Goal: Task Accomplishment & Management: Use online tool/utility

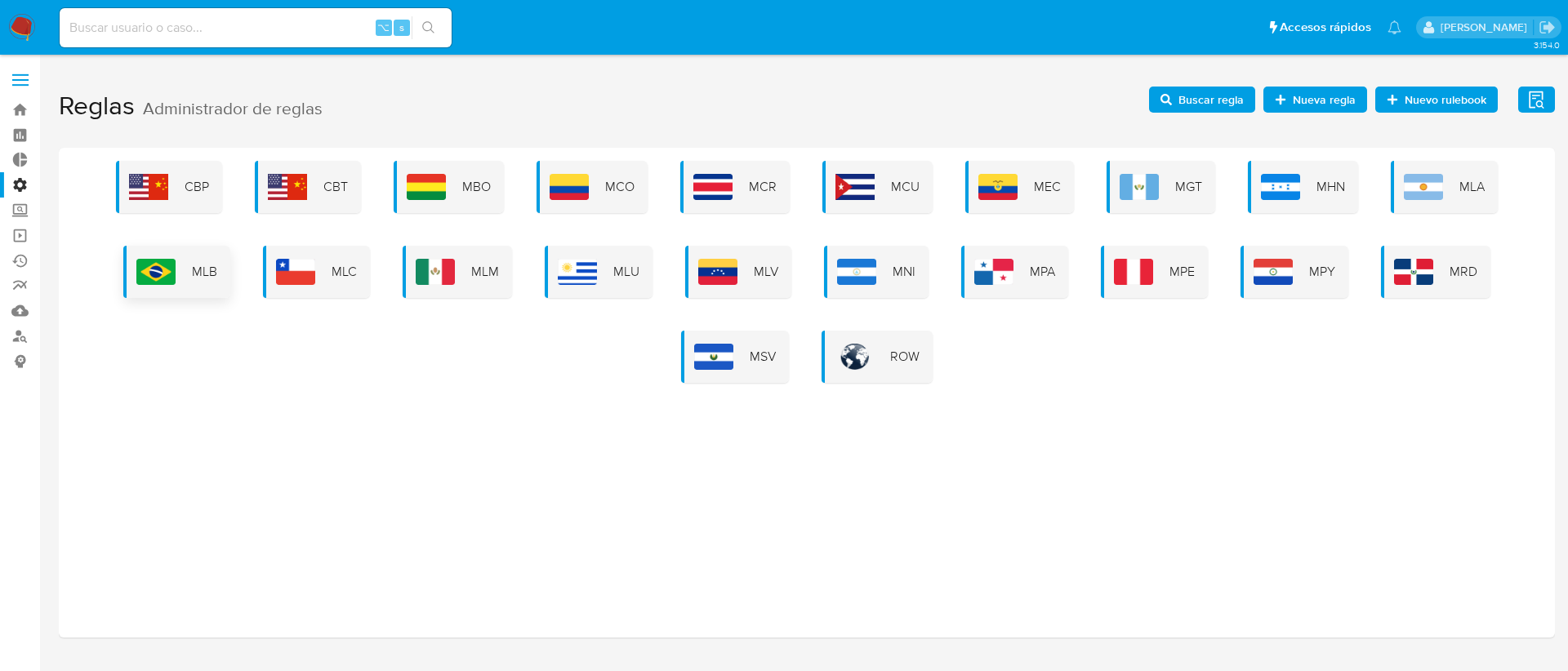
click at [208, 264] on span "MLB" at bounding box center [204, 271] width 25 height 18
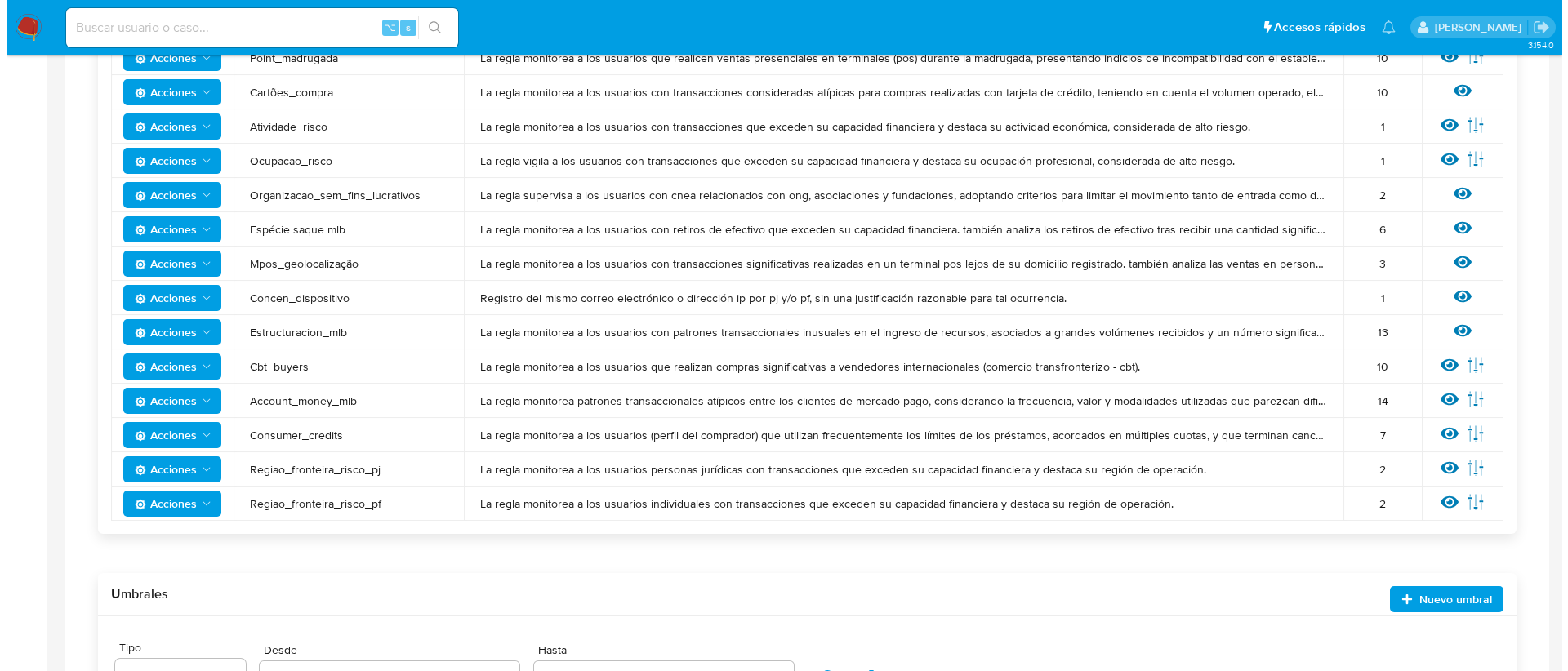
scroll to position [1078, 0]
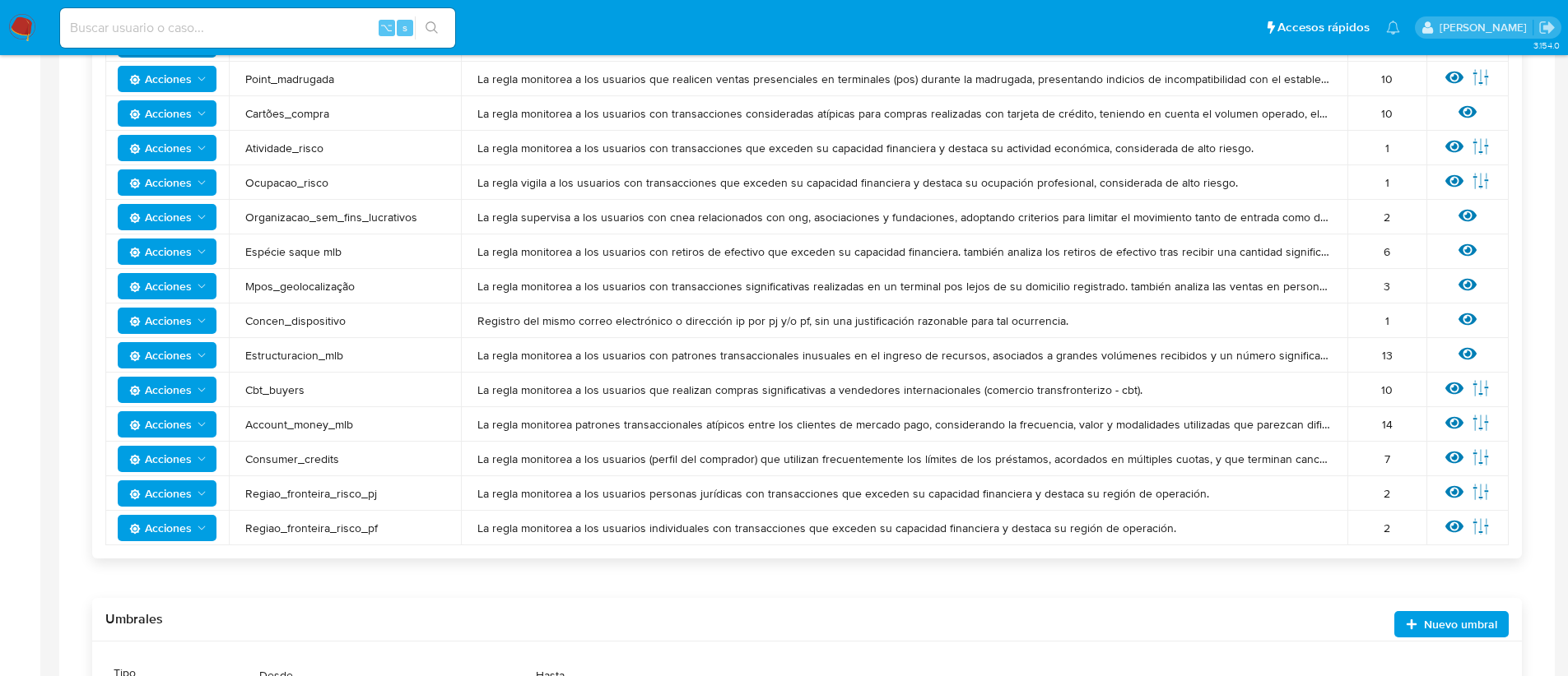
click at [197, 427] on icon "Acciones" at bounding box center [202, 425] width 13 height 13
click at [181, 534] on button "Ver historico" at bounding box center [167, 545] width 148 height 40
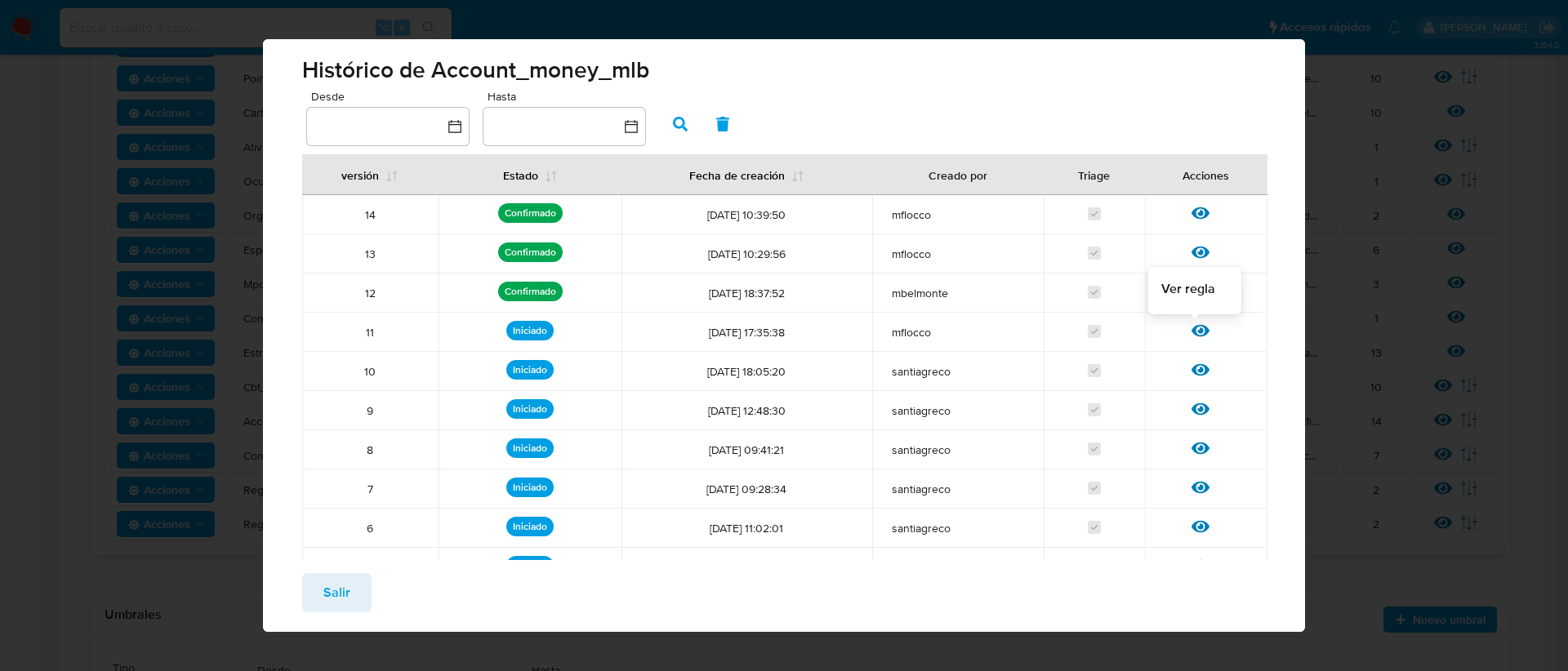
click at [1191, 326] on icon at bounding box center [1200, 330] width 18 height 18
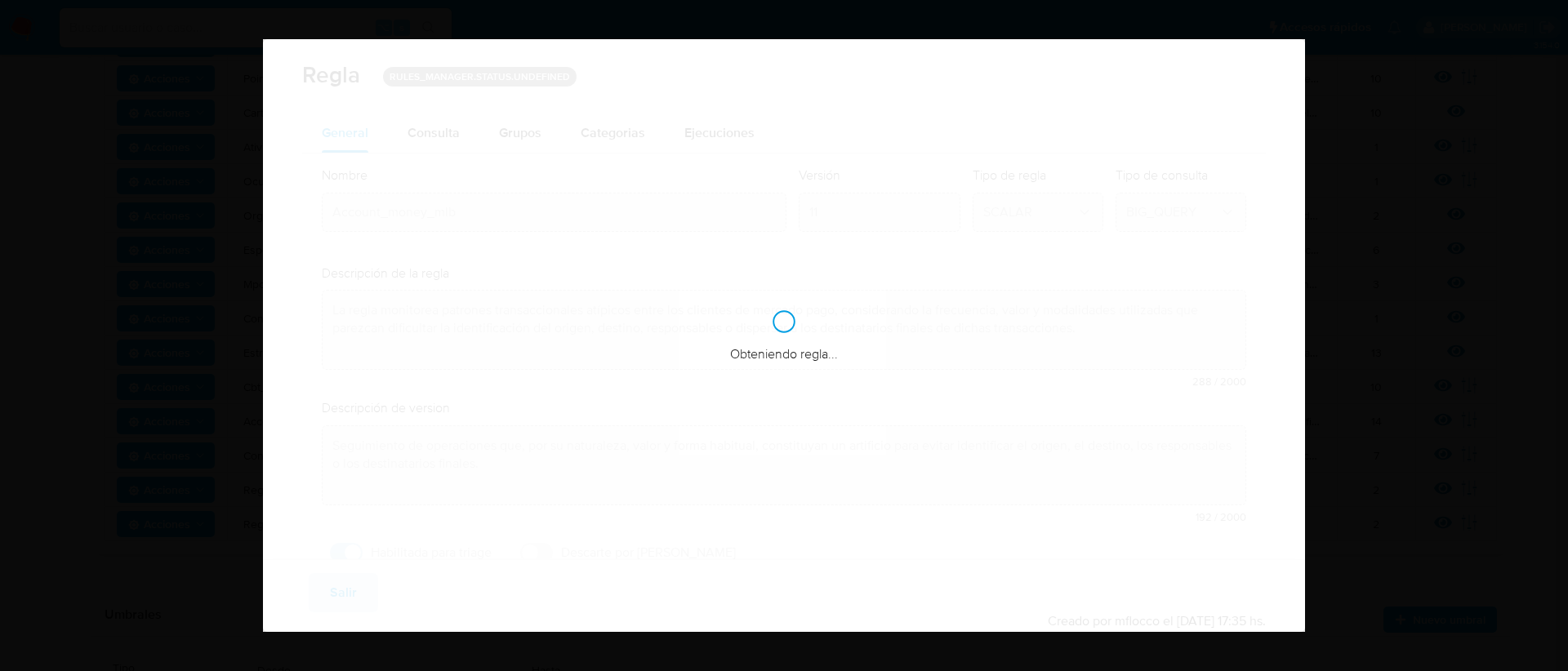
checkbox input "true"
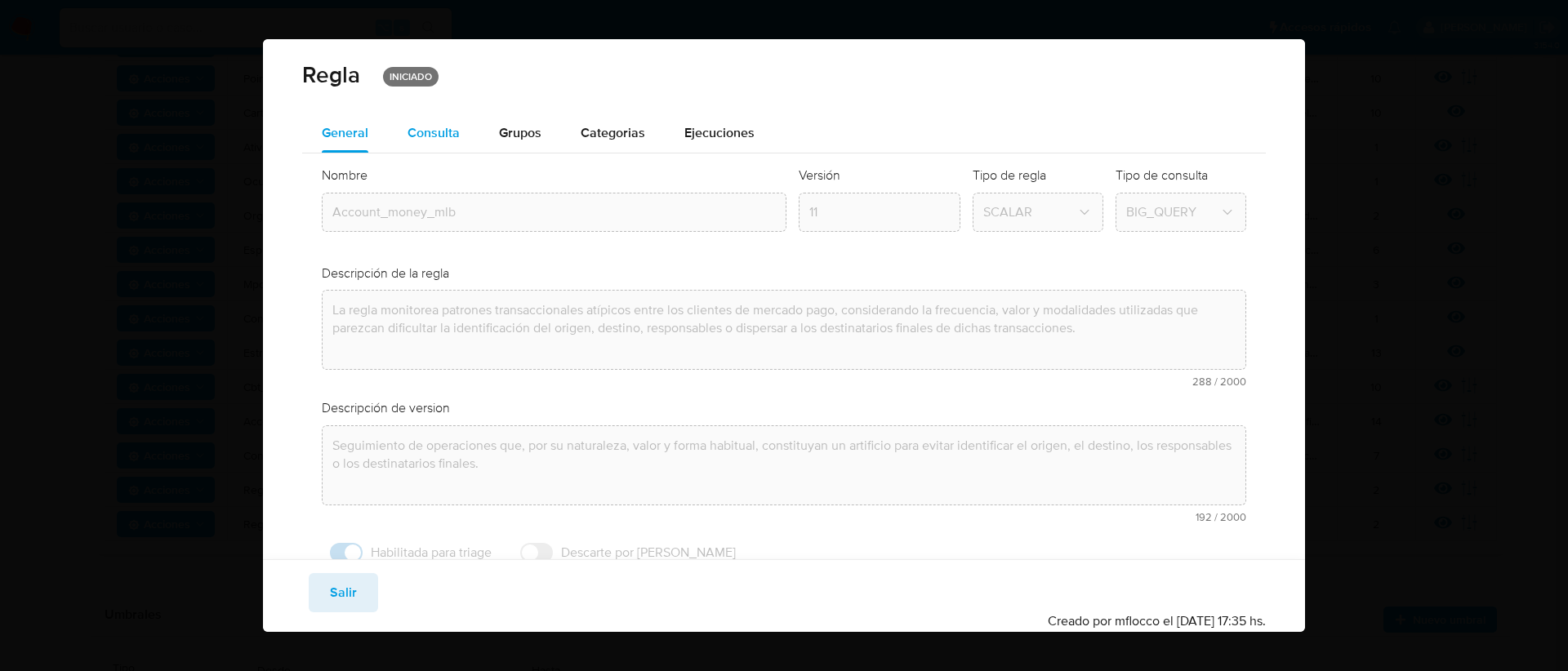
click at [428, 139] on span "Consulta" at bounding box center [433, 132] width 52 height 18
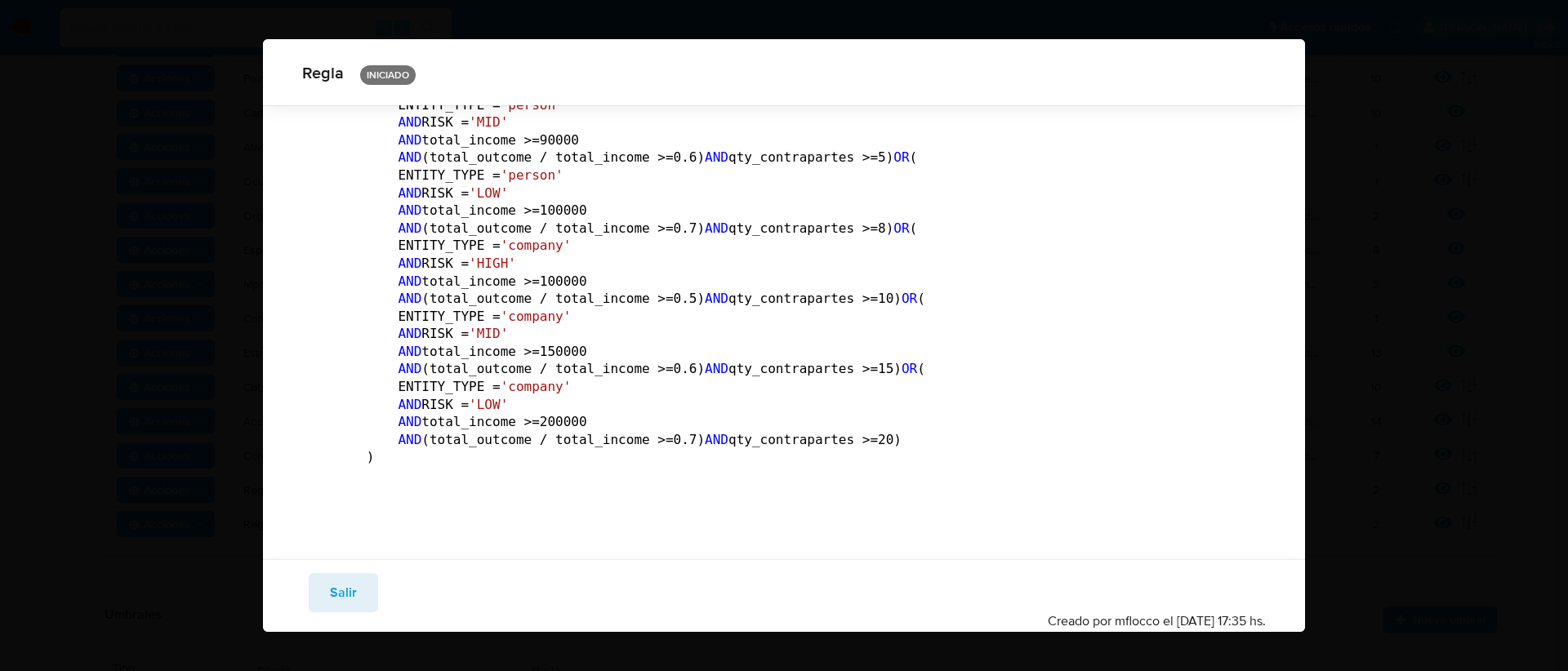
scroll to position [8232, 0]
click at [352, 589] on span "Salir" at bounding box center [343, 592] width 27 height 36
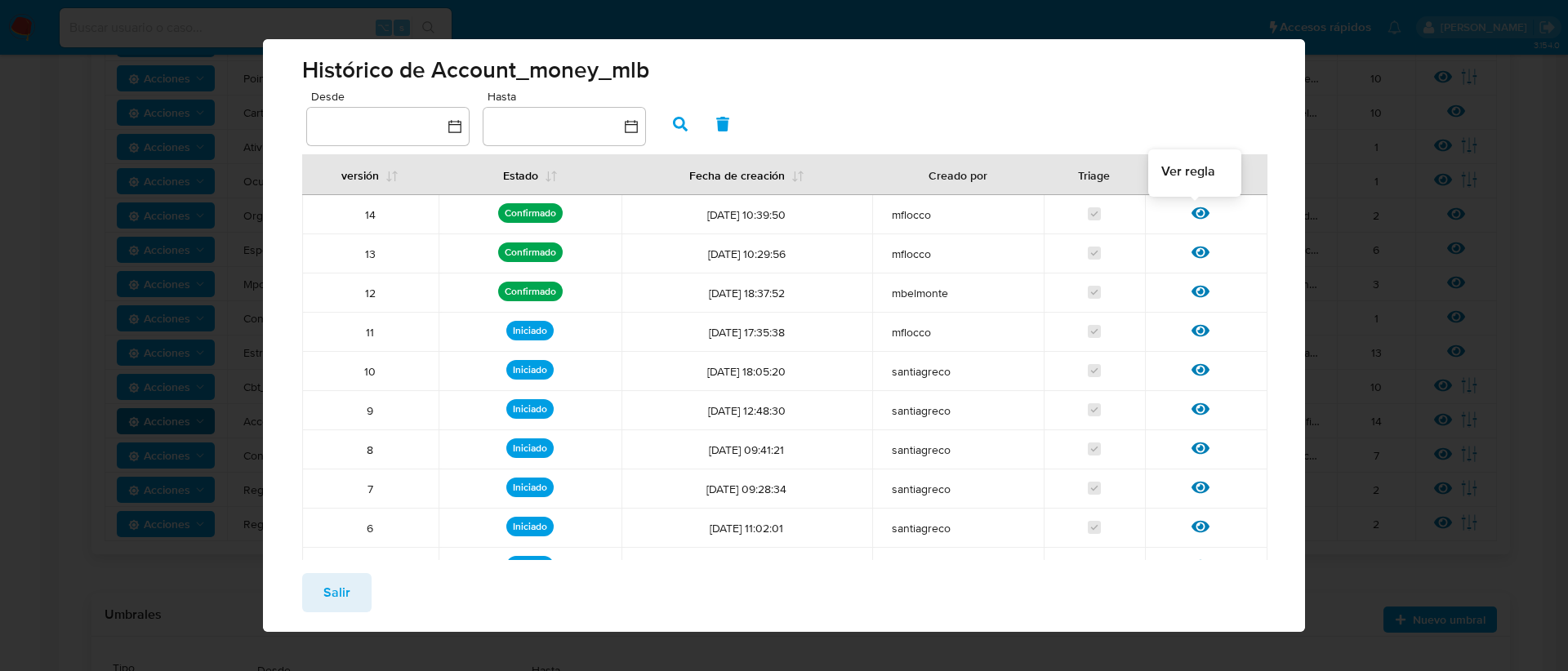
click at [1191, 211] on icon at bounding box center [1200, 213] width 18 height 18
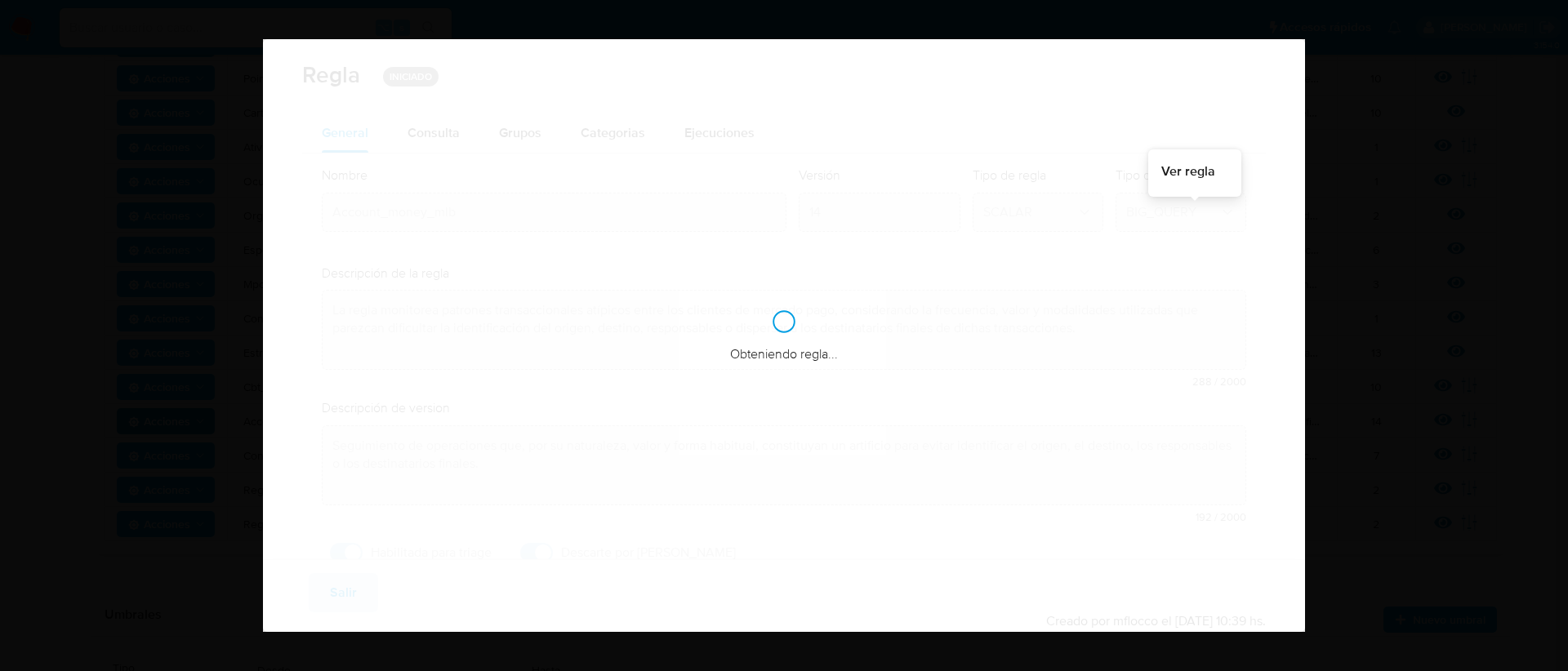
checkbox input "true"
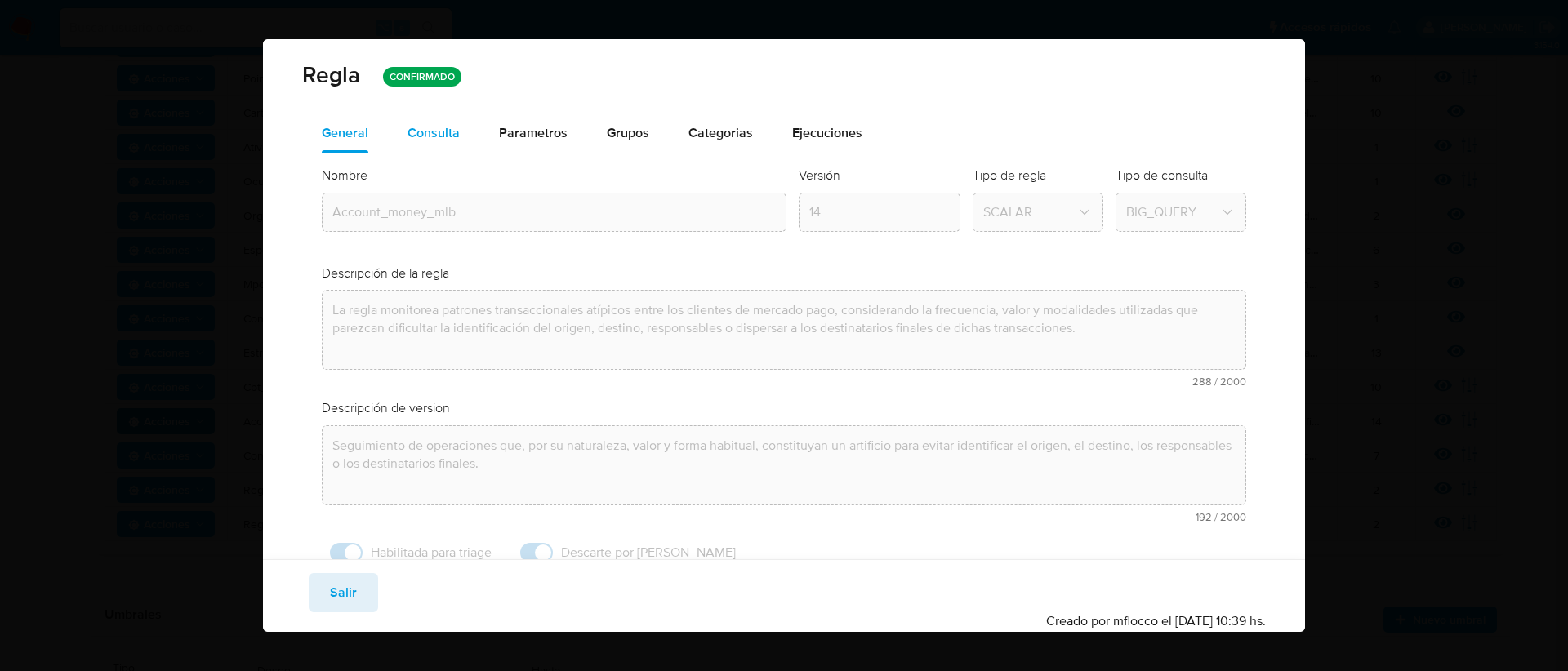
click at [428, 132] on span "Consulta" at bounding box center [433, 132] width 52 height 18
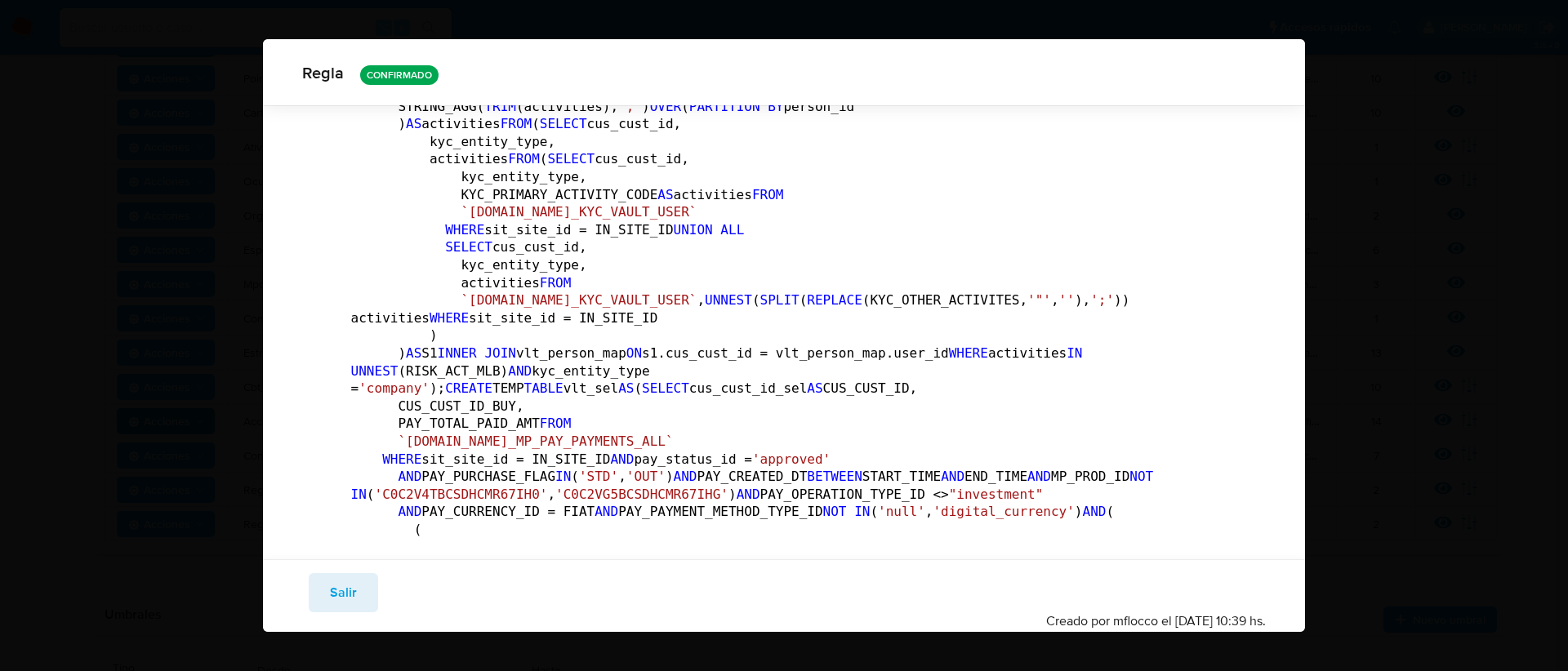
scroll to position [0, 0]
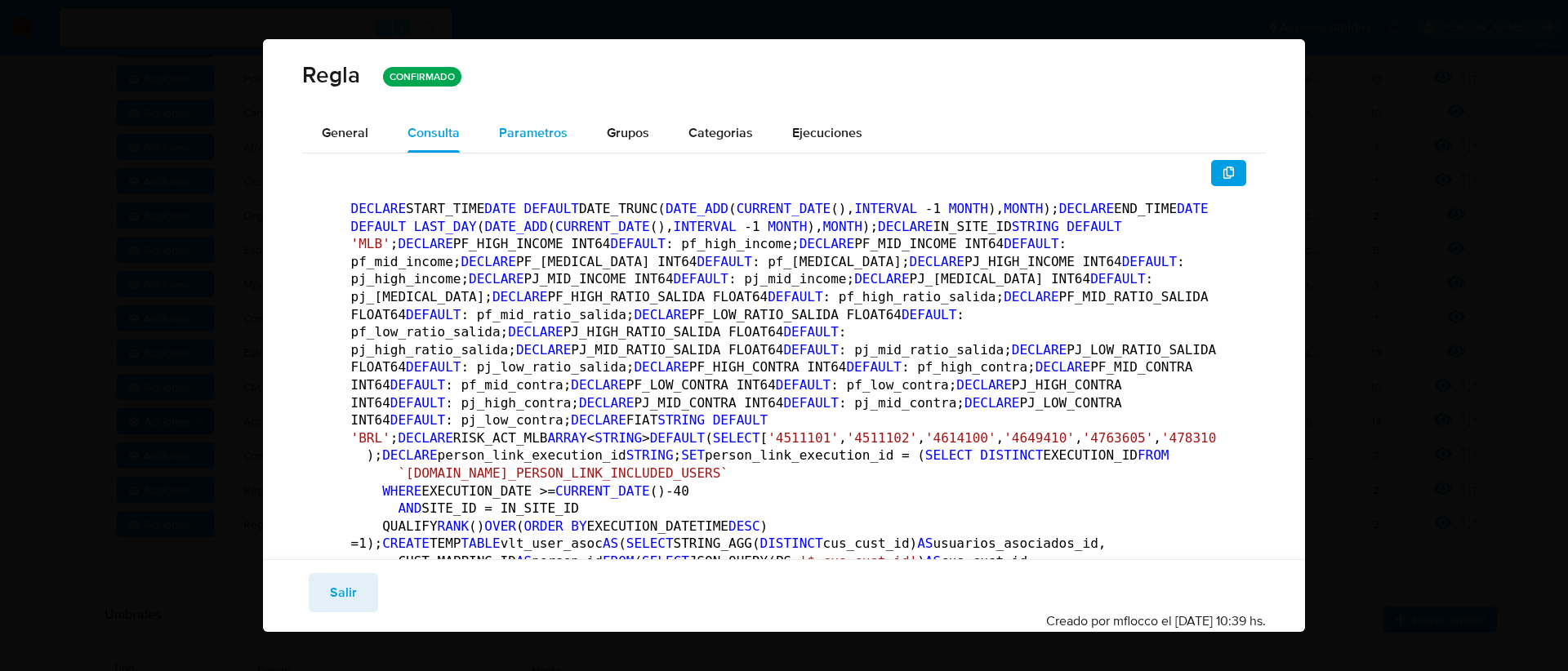
click at [515, 128] on span "Parametros" at bounding box center [533, 132] width 69 height 18
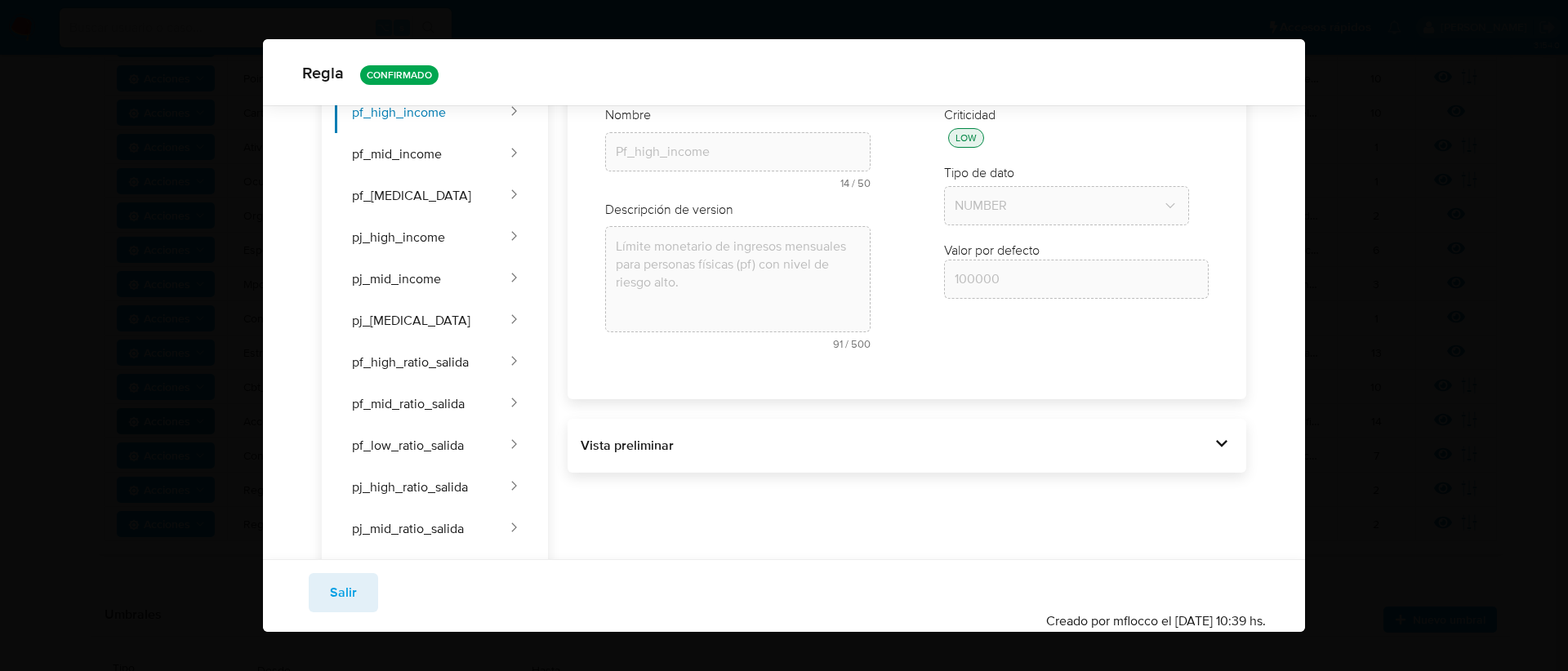
scroll to position [341, 0]
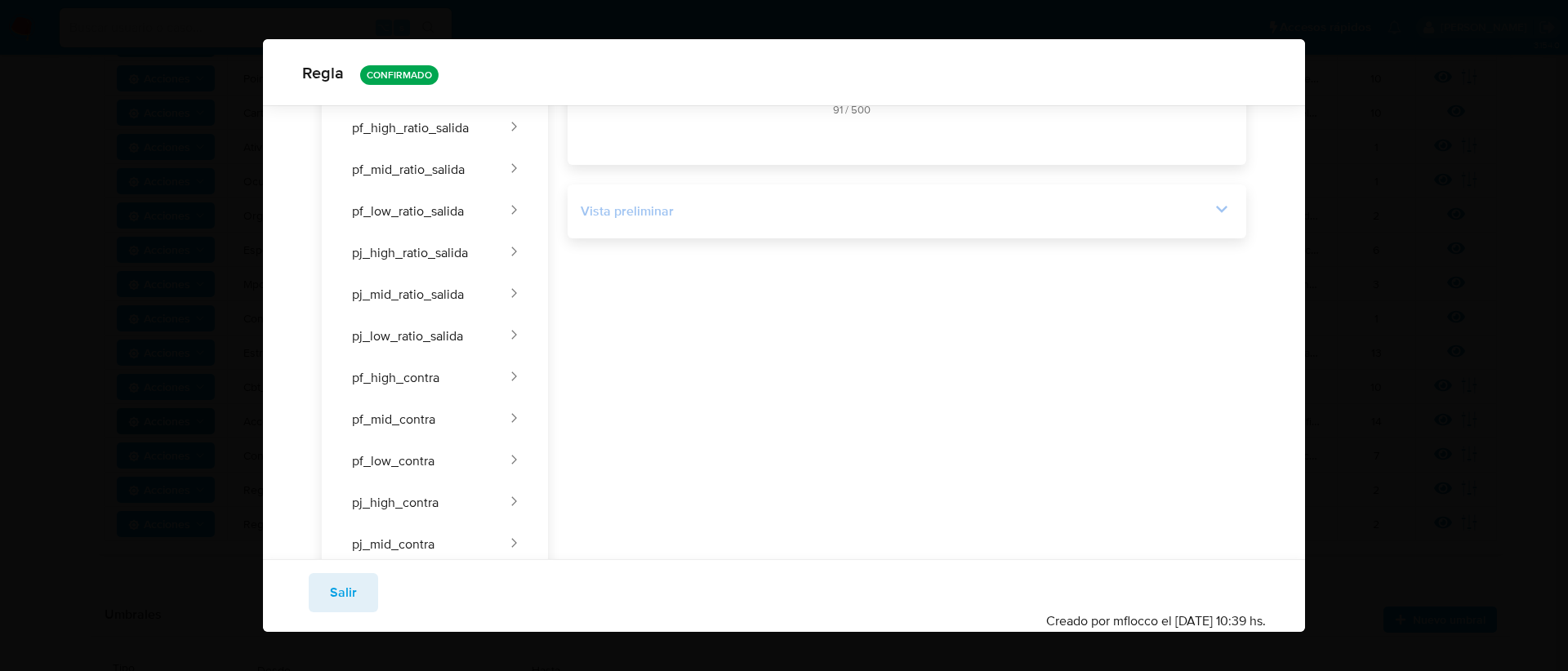
click at [1136, 219] on div "Vista preliminar" at bounding box center [895, 211] width 630 height 18
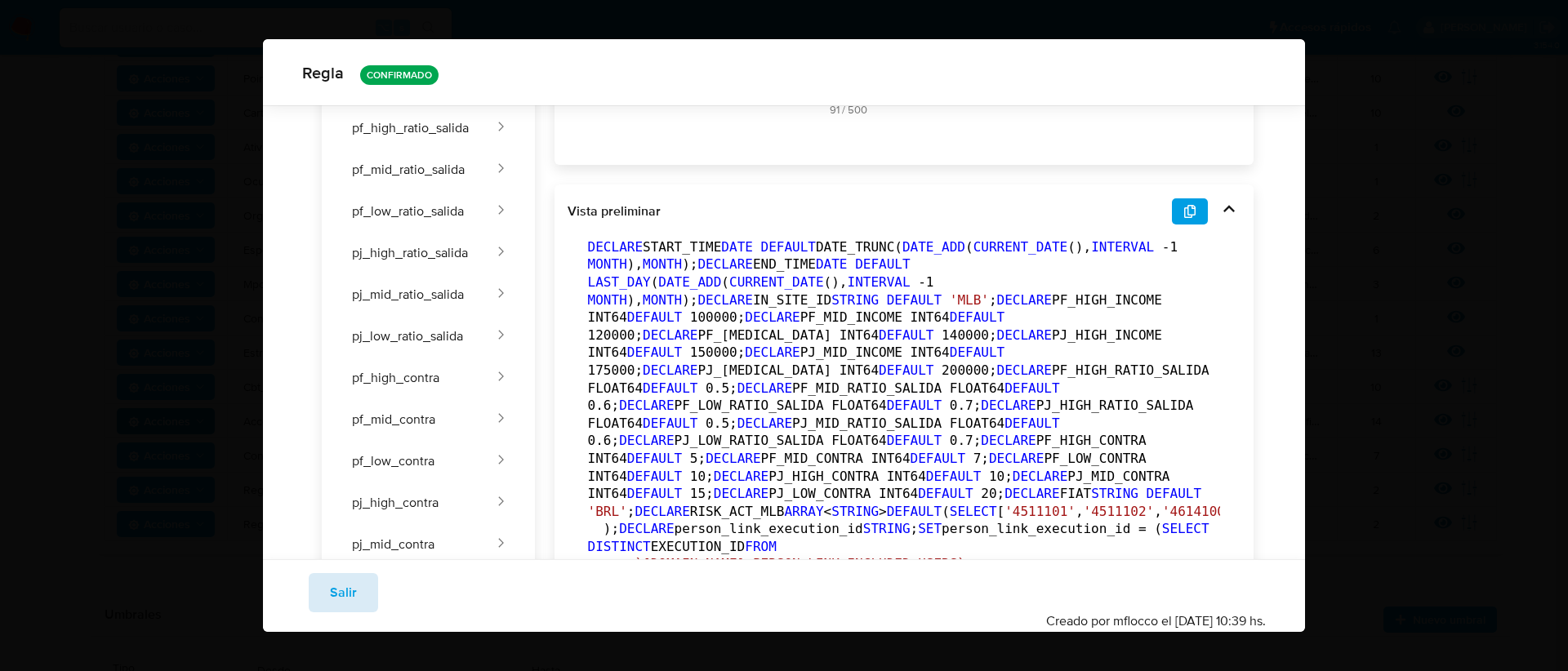
click at [358, 582] on button "Salir" at bounding box center [343, 592] width 69 height 39
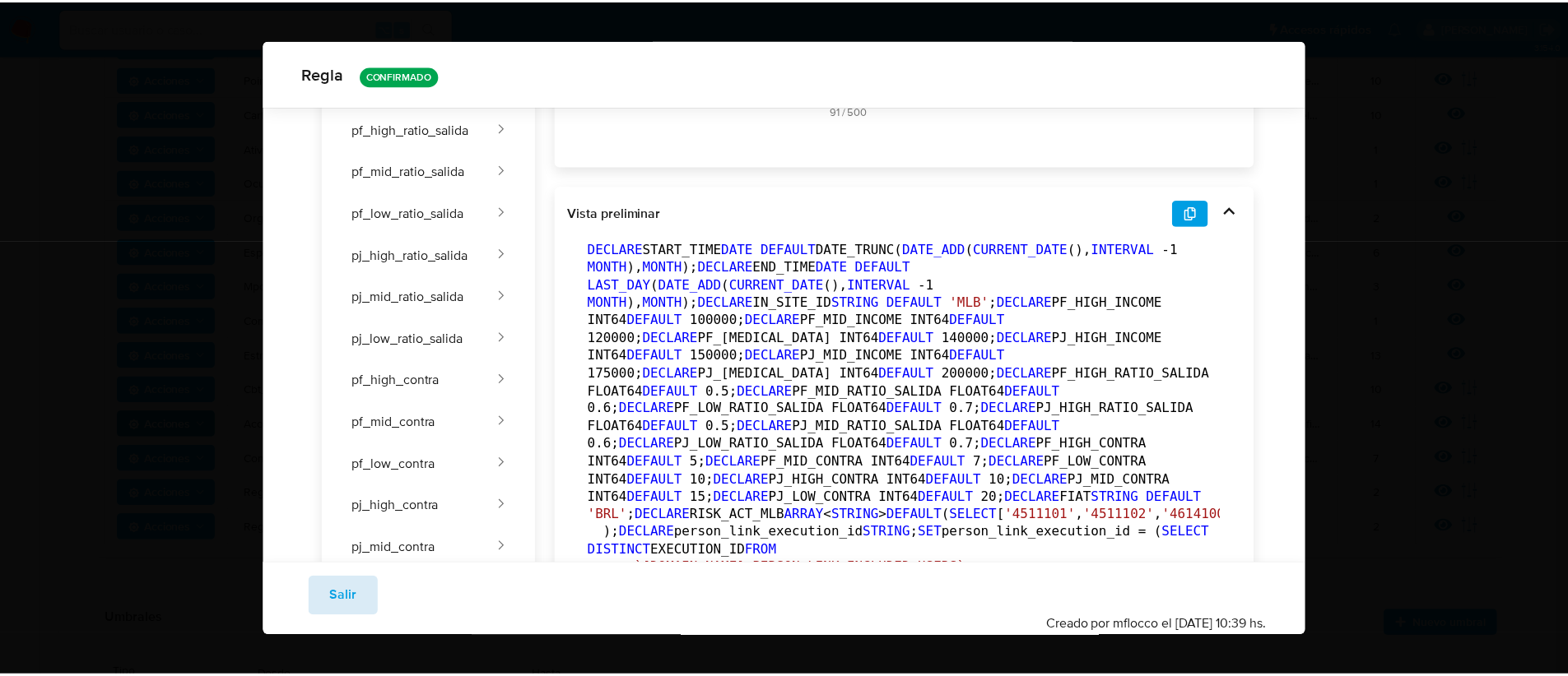
scroll to position [53, 0]
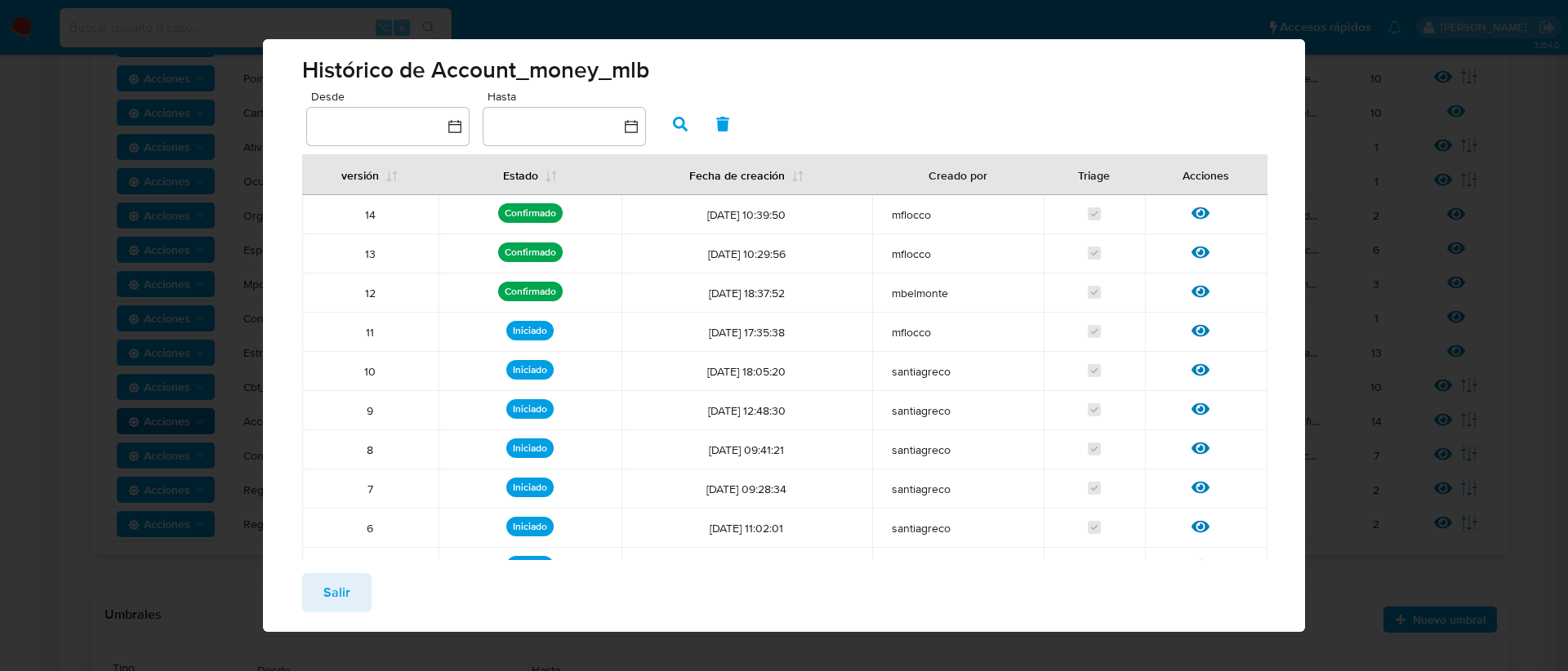
click at [356, 585] on button "Salir" at bounding box center [336, 592] width 69 height 39
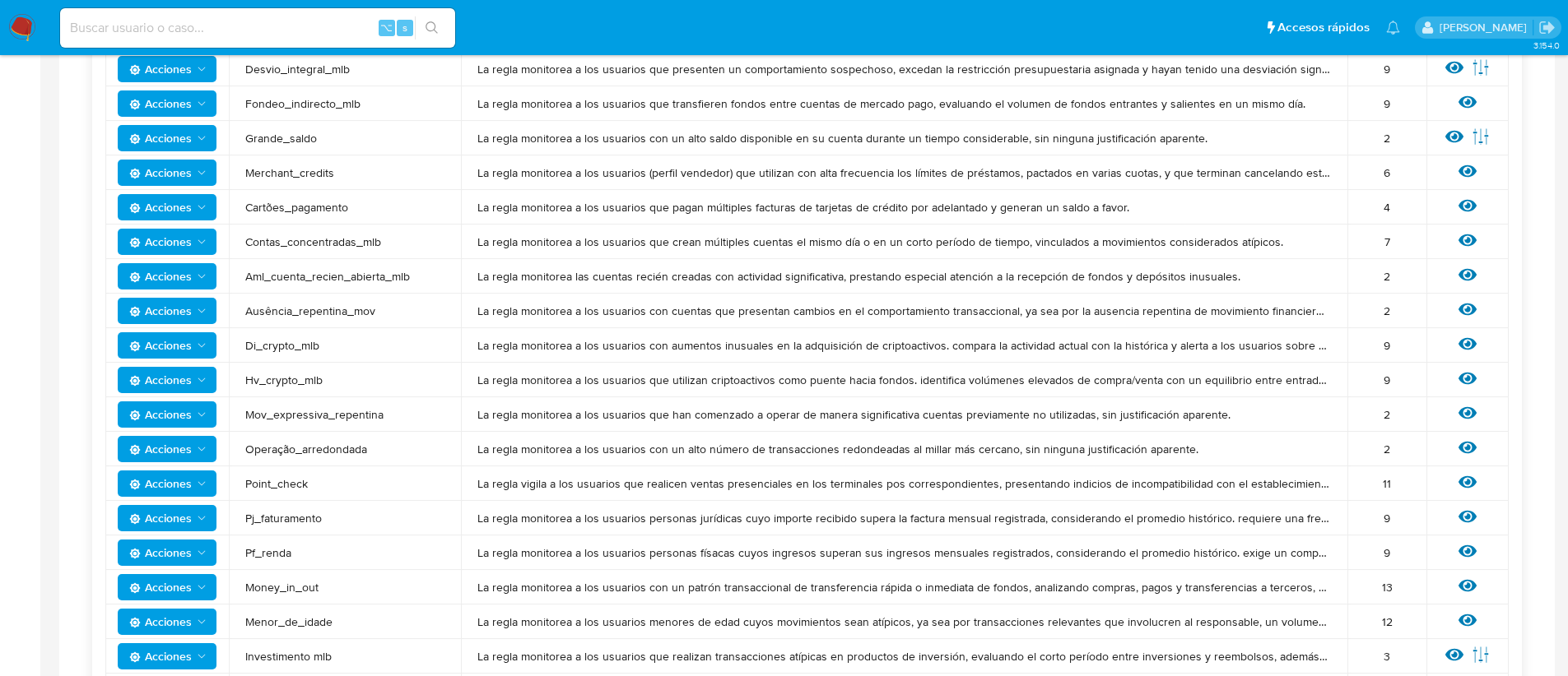
scroll to position [0, 0]
